Goal: Obtain resource: Obtain resource

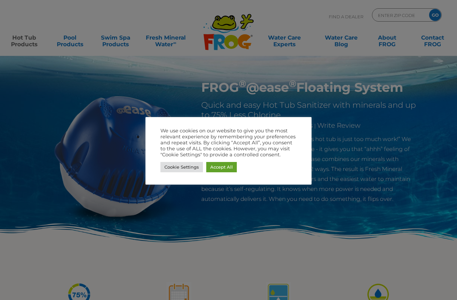
click at [223, 169] on link "Accept All" at bounding box center [221, 167] width 31 height 10
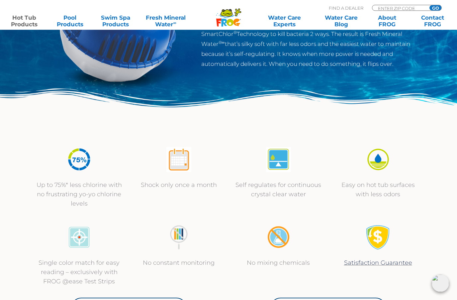
scroll to position [135, 0]
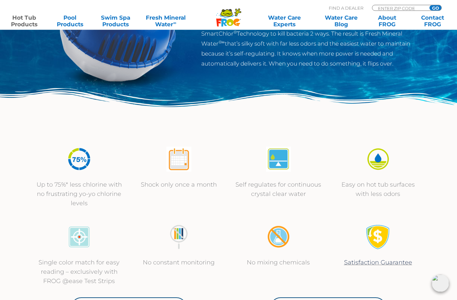
click at [173, 159] on img at bounding box center [179, 159] width 25 height 25
click at [178, 171] on img at bounding box center [179, 159] width 25 height 25
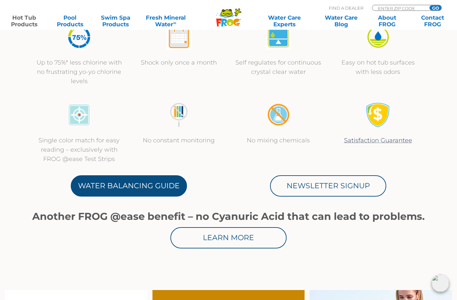
scroll to position [257, 0]
click at [117, 190] on link "Water Balancing Guide" at bounding box center [129, 185] width 116 height 21
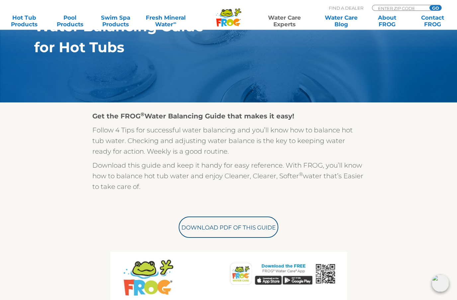
scroll to position [106, 0]
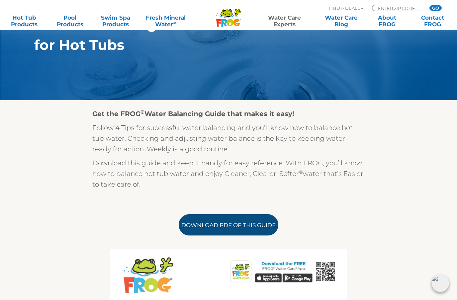
click at [221, 227] on link "Download PDF of this Guide" at bounding box center [229, 224] width 100 height 21
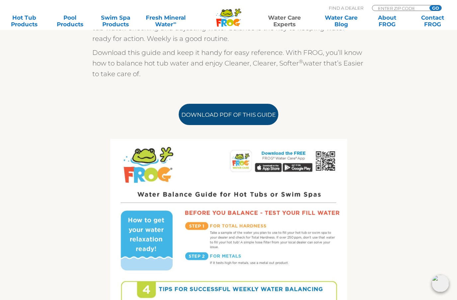
scroll to position [217, 0]
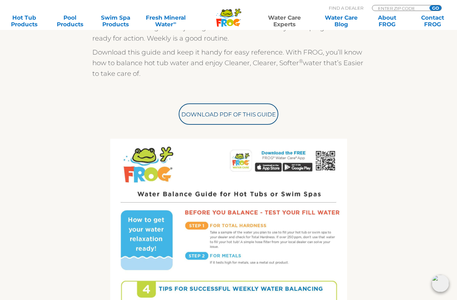
click at [262, 168] on img at bounding box center [228, 292] width 237 height 307
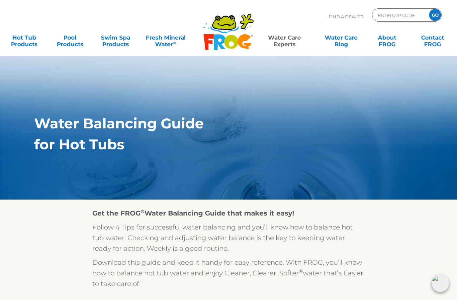
scroll to position [0, 0]
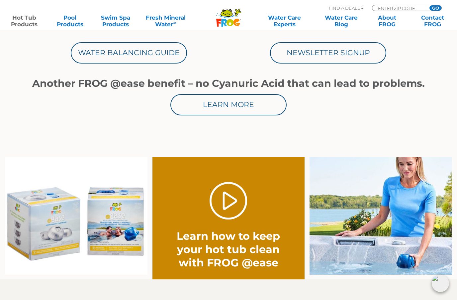
scroll to position [394, 0]
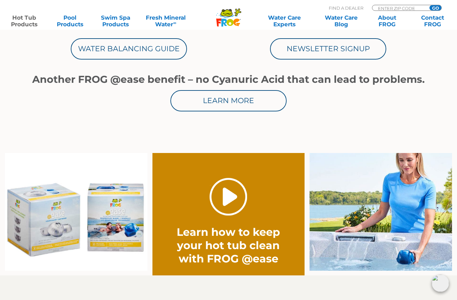
click at [233, 198] on link "." at bounding box center [229, 197] width 38 height 38
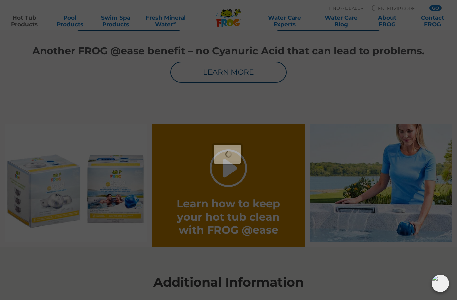
scroll to position [423, 0]
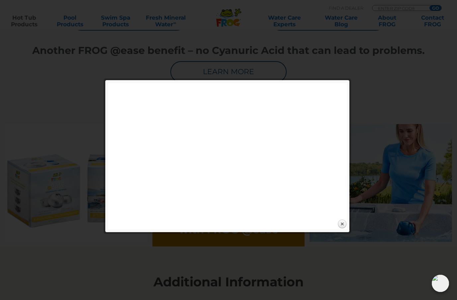
click at [86, 117] on div at bounding box center [228, 124] width 457 height 1095
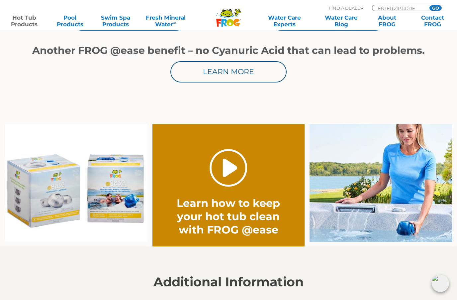
click at [232, 174] on link "." at bounding box center [229, 168] width 38 height 38
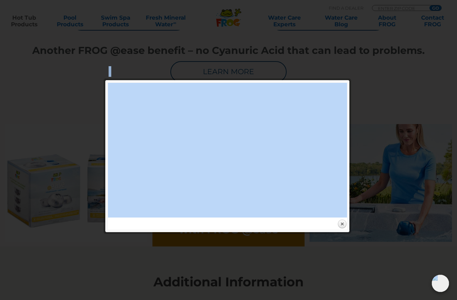
click at [65, 125] on div at bounding box center [228, 124] width 457 height 1095
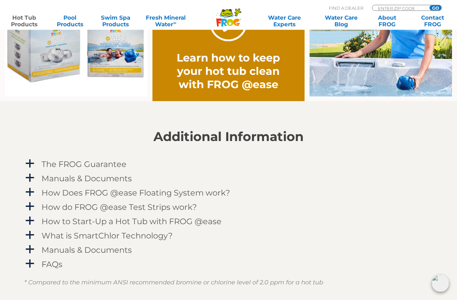
scroll to position [567, 0]
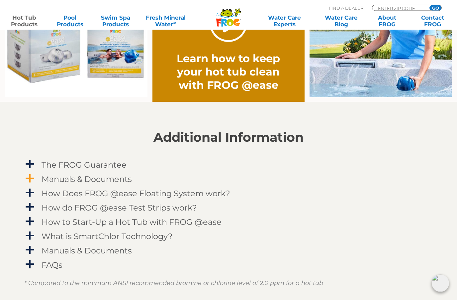
click at [60, 176] on h4 "Manuals & Documents" at bounding box center [87, 179] width 90 height 9
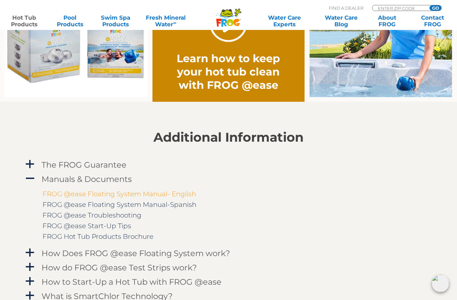
click at [84, 193] on link "FROG @ease Floating System Manual- English" at bounding box center [120, 194] width 154 height 8
